Goal: Task Accomplishment & Management: Manage account settings

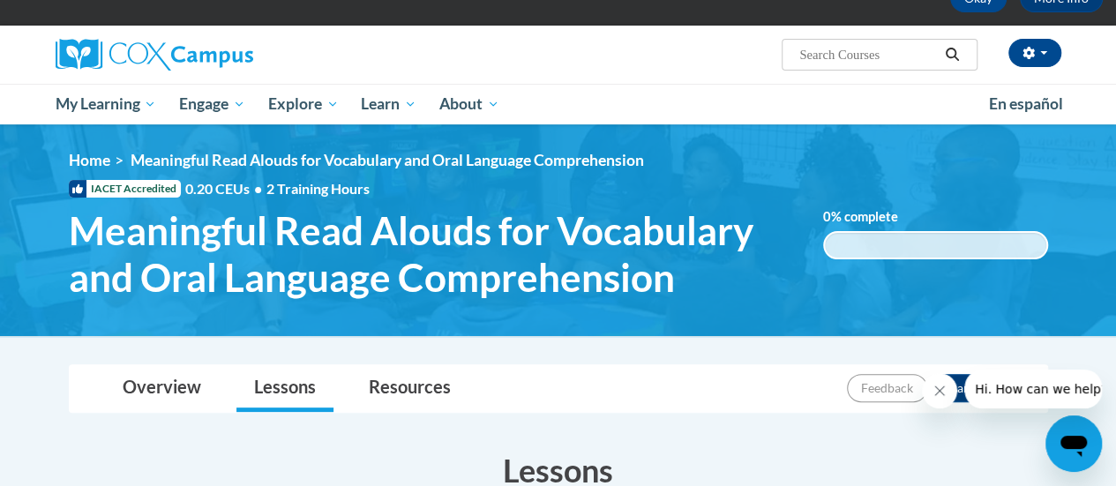
scroll to position [78, 0]
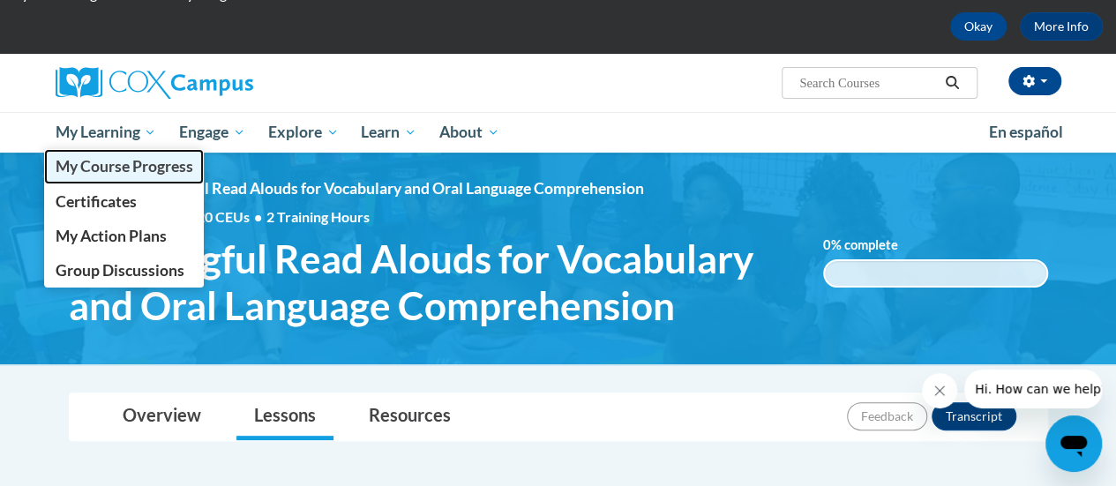
click at [118, 174] on span "My Course Progress" at bounding box center [124, 166] width 138 height 19
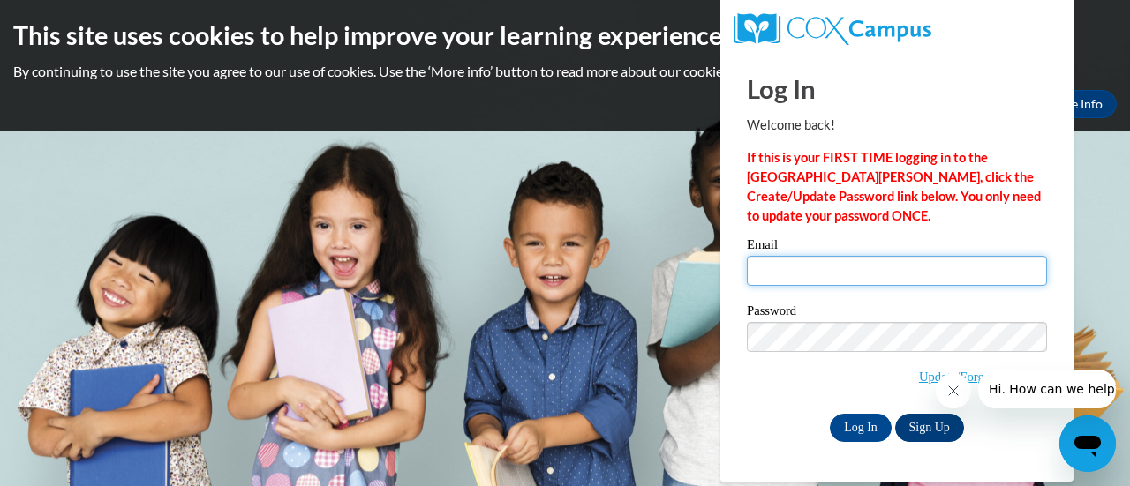
type input "ntorres1@daltonstate.edu"
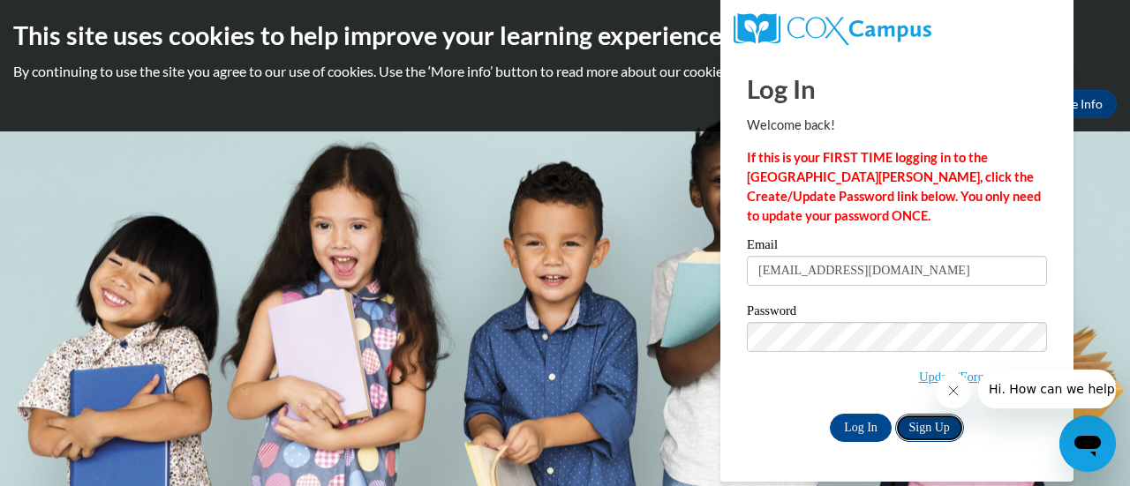
click at [927, 430] on link "Sign Up" at bounding box center [929, 428] width 69 height 28
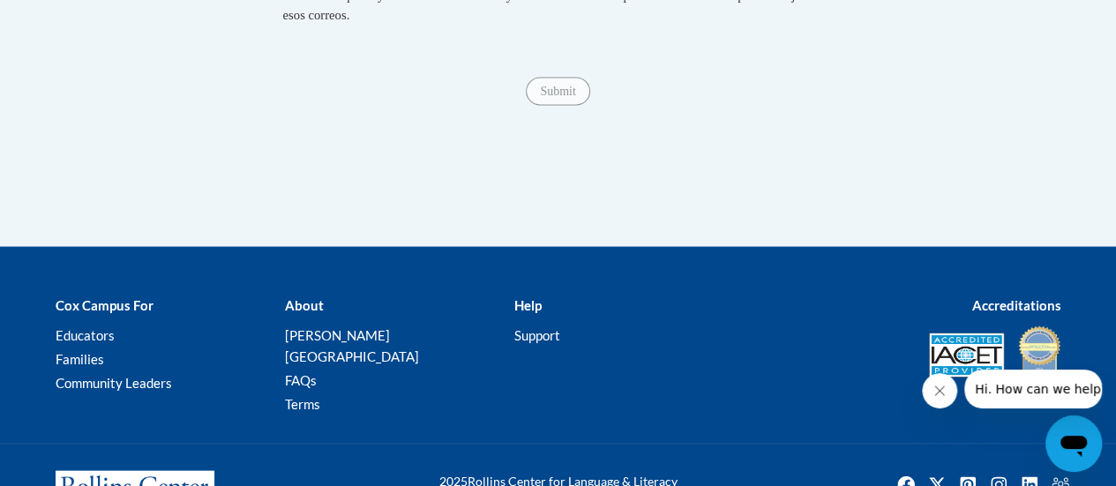
scroll to position [1673, 0]
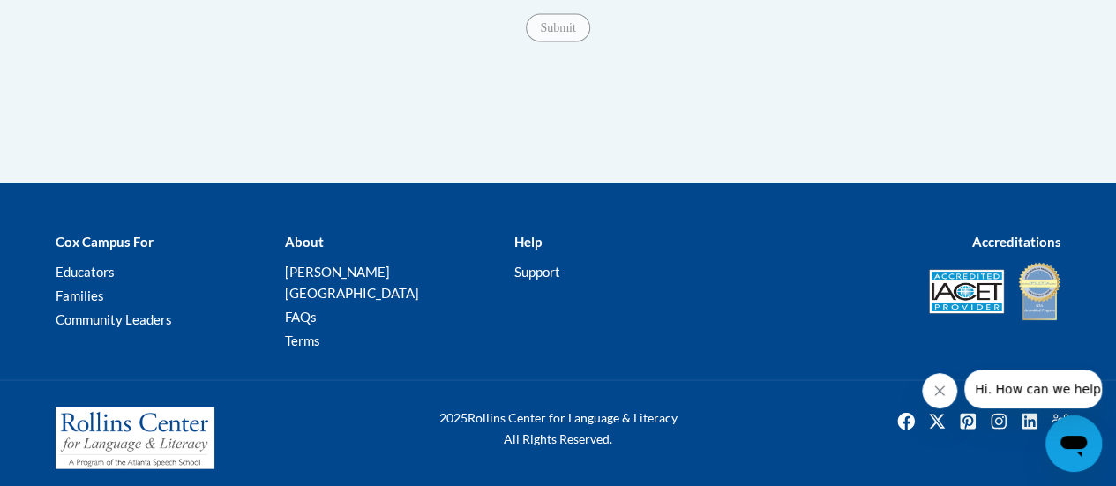
click at [939, 394] on icon "Close message from company" at bounding box center [940, 391] width 14 height 14
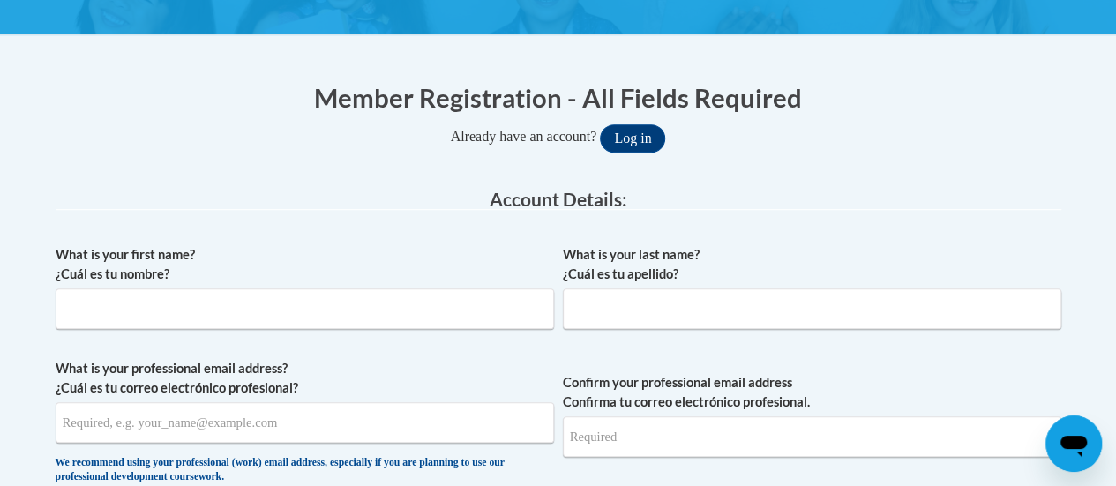
scroll to position [0, 0]
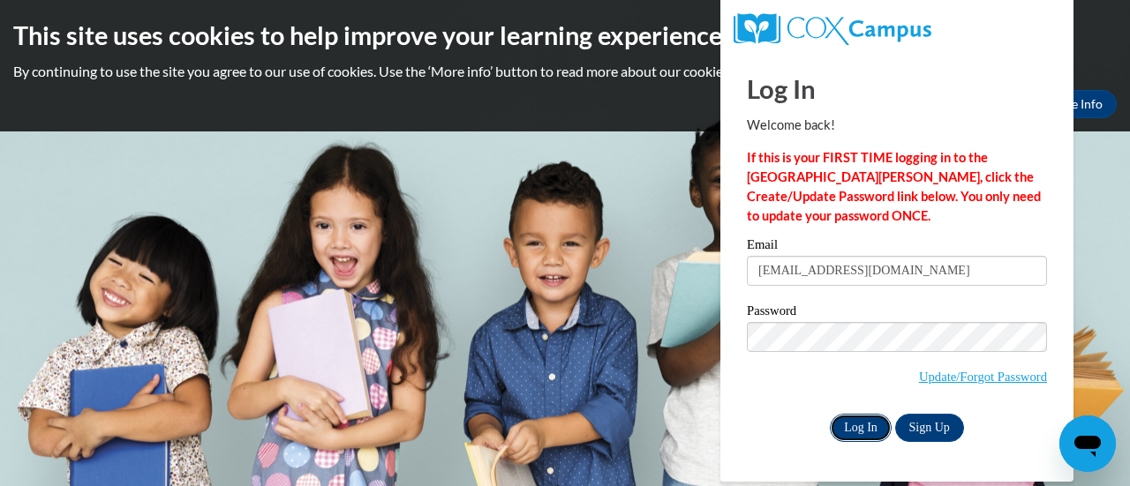
click at [858, 423] on input "Log In" at bounding box center [860, 428] width 62 height 28
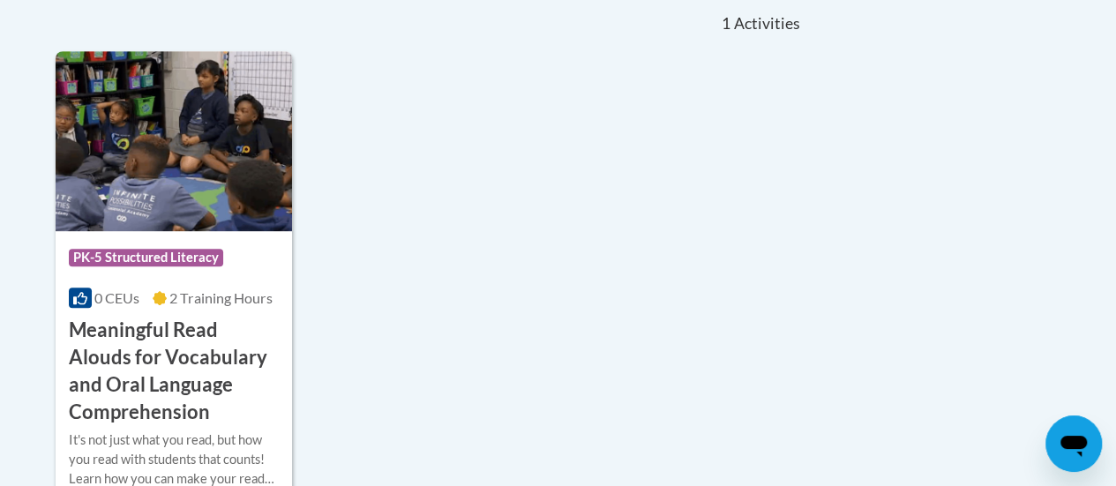
click at [867, 350] on div "Sort Date Enrolled Title (A-Z) «« « 1-1 » »» 1 Activities CEUs Course Category:…" at bounding box center [558, 265] width 1032 height 538
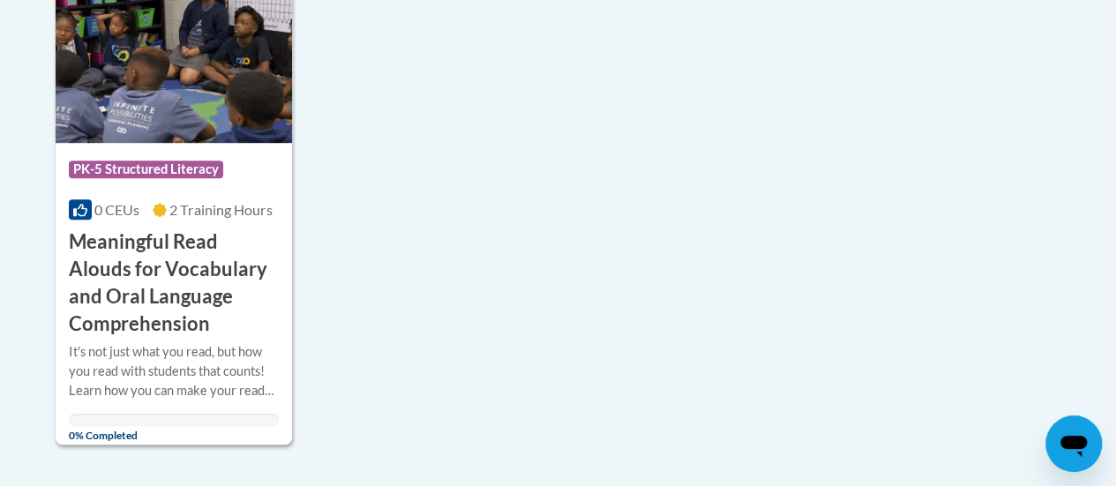
scroll to position [542, 0]
click at [871, 482] on div "Sort Date Enrolled Title (A-Z) «« « 1-1 » »» 1 Activities CEUs" at bounding box center [558, 228] width 1032 height 647
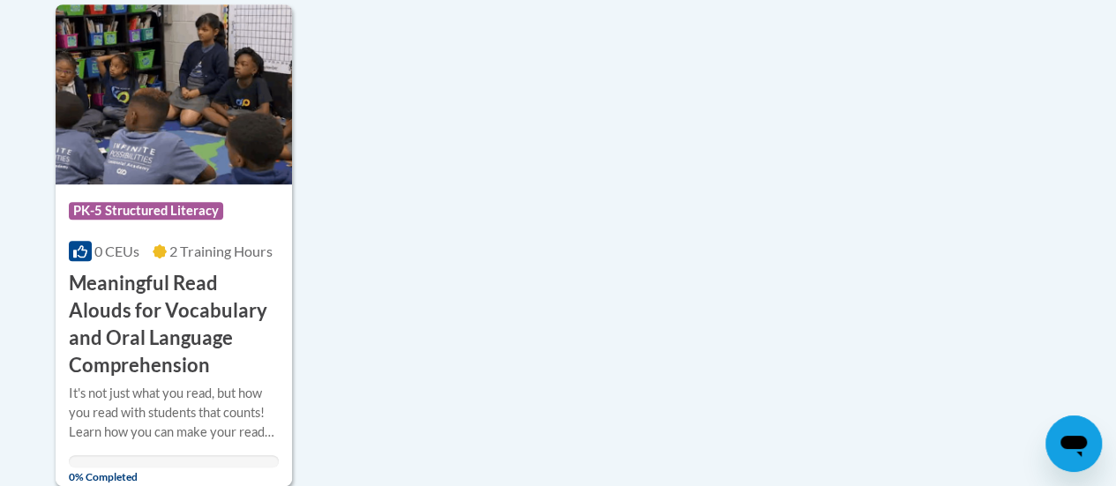
scroll to position [462, 0]
